Goal: Task Accomplishment & Management: Use online tool/utility

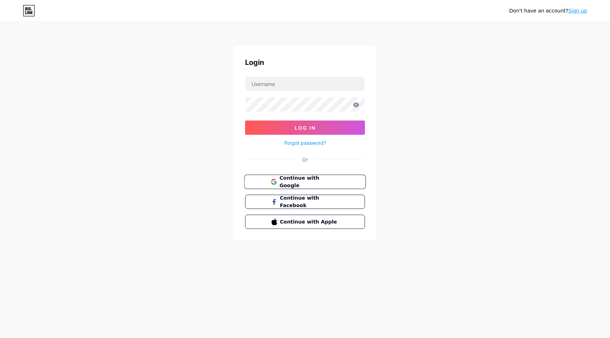
click at [314, 179] on span "Continue with Google" at bounding box center [310, 182] width 60 height 15
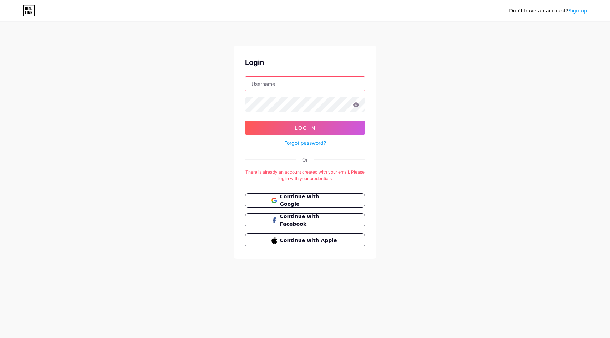
click at [300, 84] on input "text" at bounding box center [305, 84] width 119 height 14
type input "ashleighantonucci11@gmail.com"
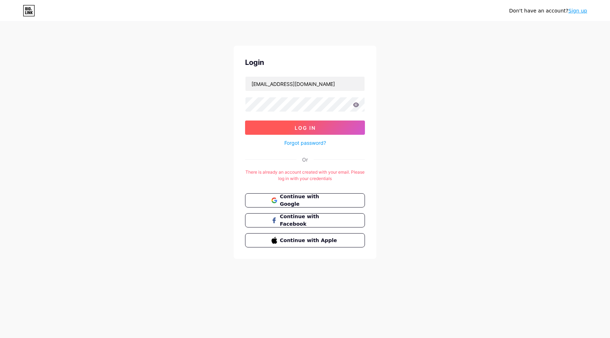
click at [308, 130] on span "Log In" at bounding box center [305, 128] width 21 height 6
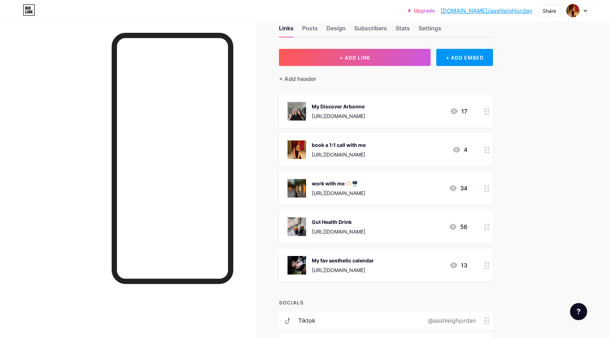
scroll to position [18, 0]
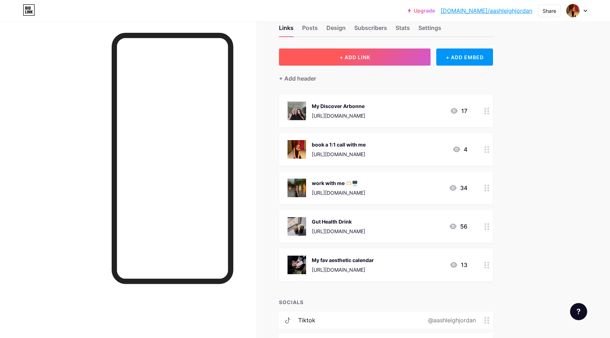
click at [364, 56] on span "+ ADD LINK" at bounding box center [355, 57] width 31 height 6
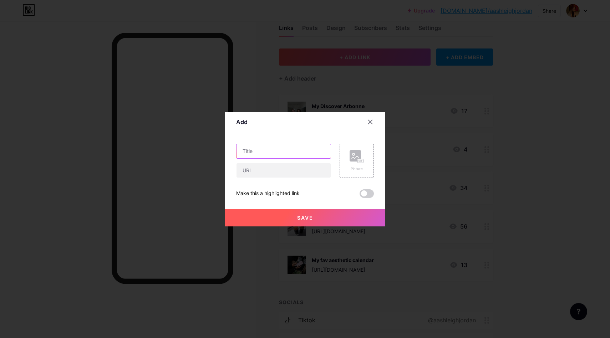
click at [284, 151] on input "text" at bounding box center [284, 151] width 94 height 14
drag, startPoint x: 271, startPoint y: 150, endPoint x: 241, endPoint y: 150, distance: 30.0
click at [242, 150] on input "Convenient Greens Bundle" at bounding box center [284, 151] width 94 height 14
type input "Busy Girl Gut Health Bundle"
click at [257, 174] on input "text" at bounding box center [284, 171] width 94 height 14
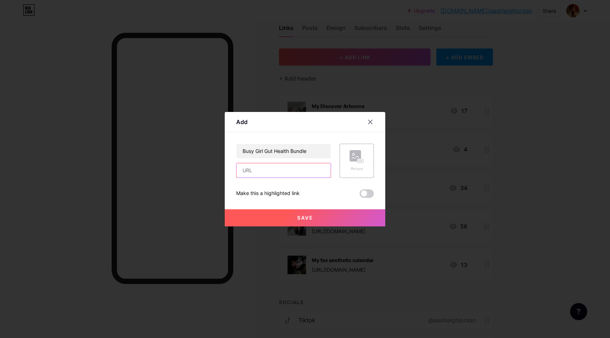
paste input "https://www.arbonne.com/au/en/arb/AshleighAntonucci/cart?shareId=8890984779303"
type input "https://www.arbonne.com/au/en/arb/AshleighAntonucci/cart?shareId=8890984779303"
click at [323, 218] on button "Save" at bounding box center [305, 218] width 161 height 17
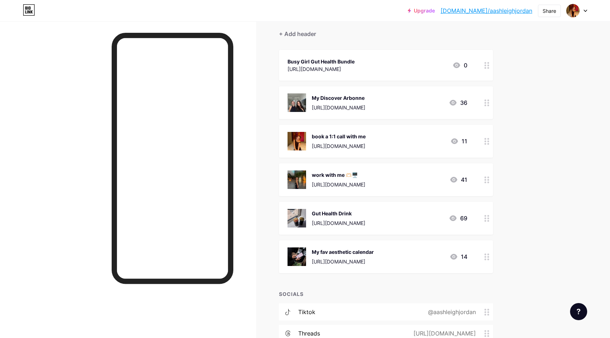
scroll to position [63, 0]
